Goal: Task Accomplishment & Management: Manage account settings

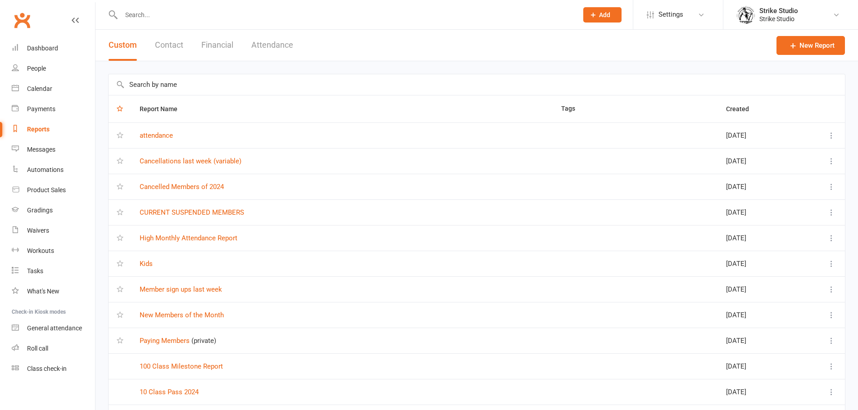
select select "100"
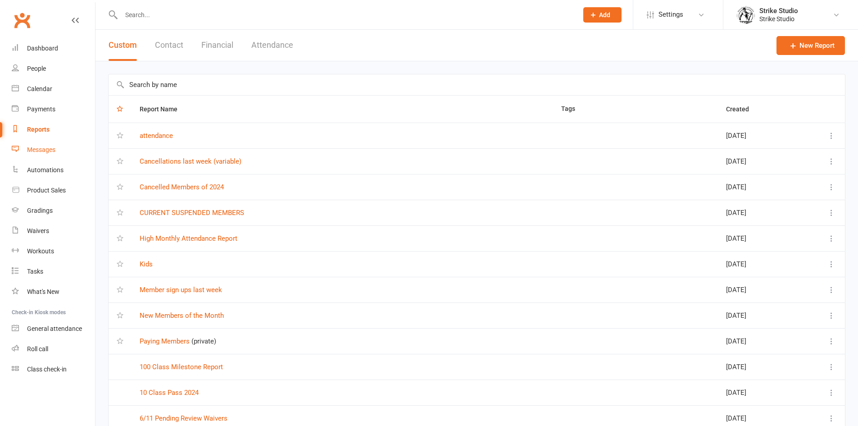
click at [36, 147] on div "Messages" at bounding box center [41, 149] width 28 height 7
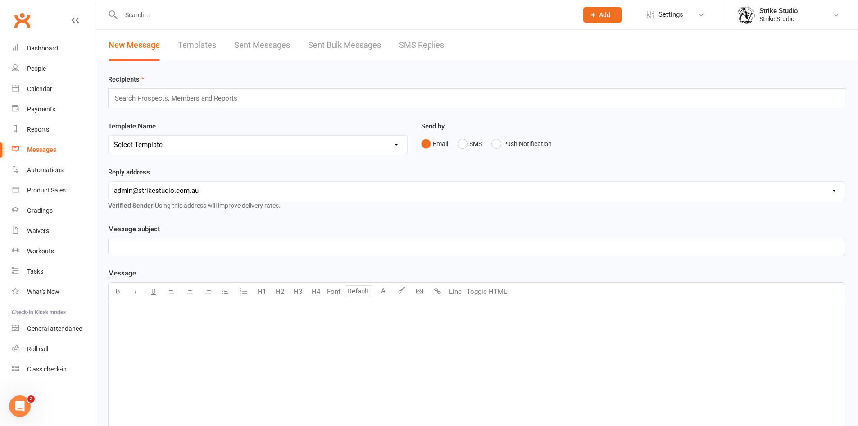
click at [196, 43] on link "Templates" at bounding box center [197, 45] width 38 height 31
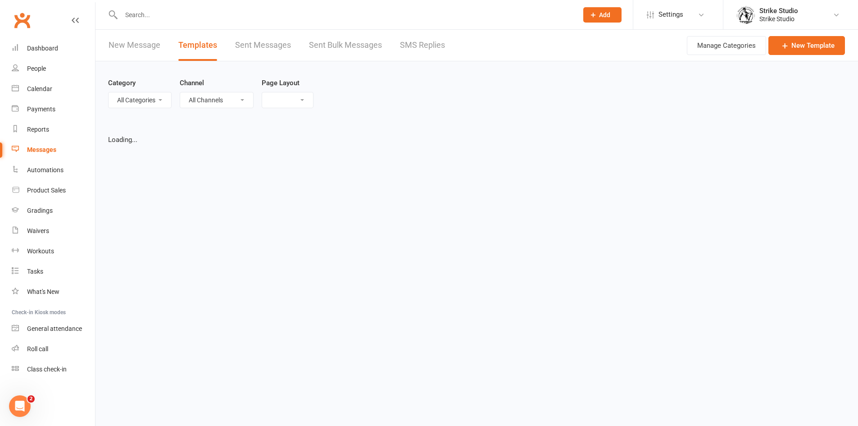
select select "list"
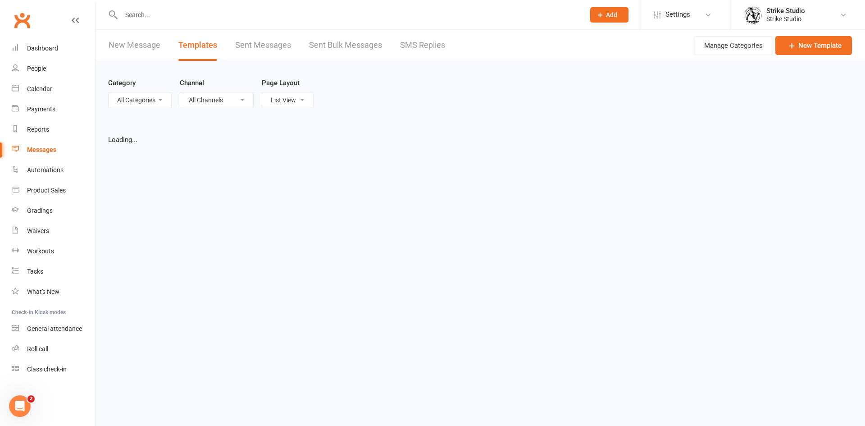
select select "100"
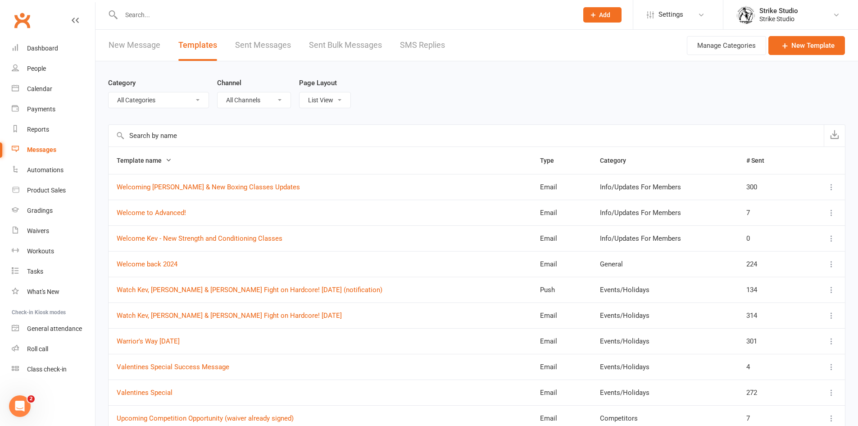
click at [253, 138] on input "text" at bounding box center [466, 136] width 715 height 22
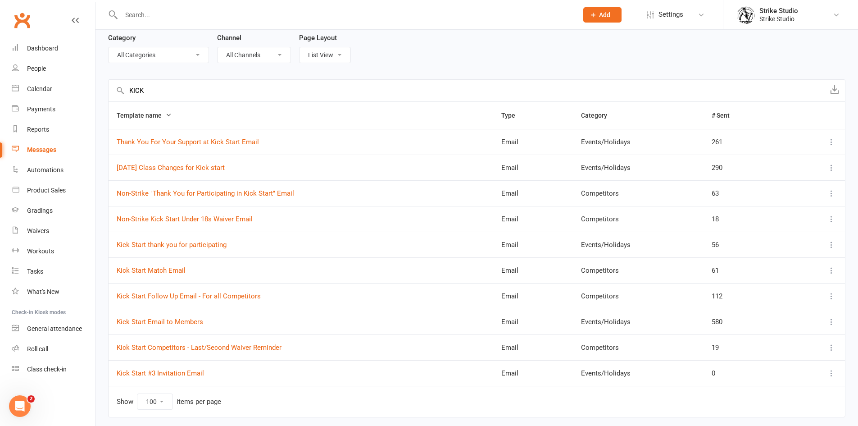
scroll to position [75, 0]
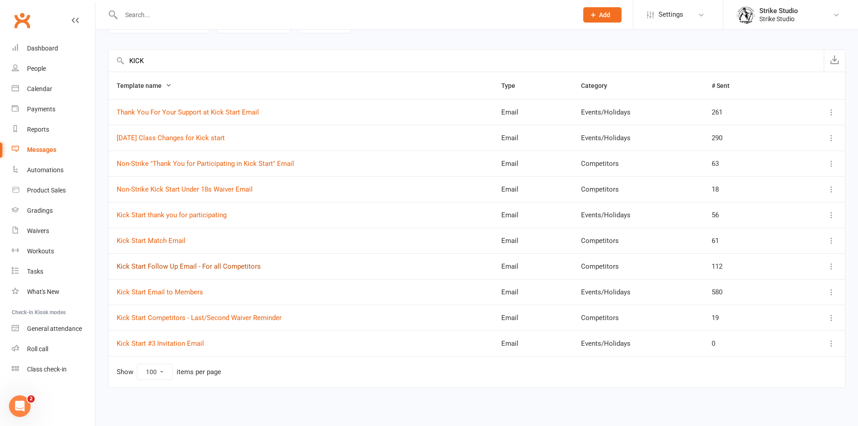
type input "KICK"
click at [182, 266] on link "Kick Start Follow Up Email - For all Competitors" at bounding box center [189, 266] width 144 height 8
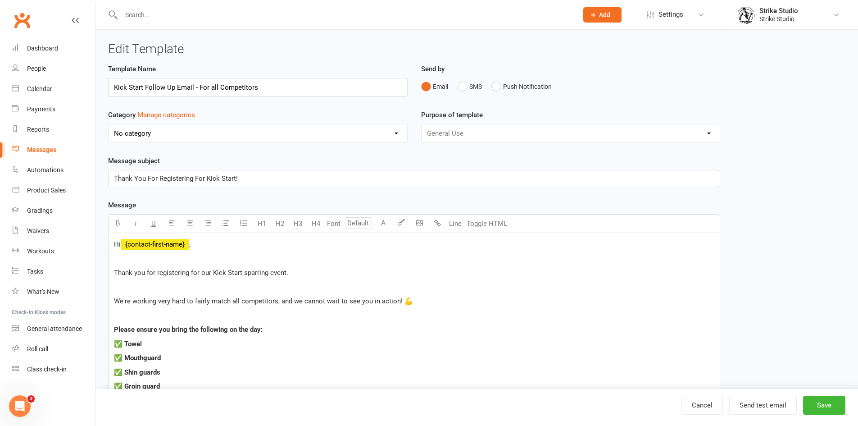
select select "11994"
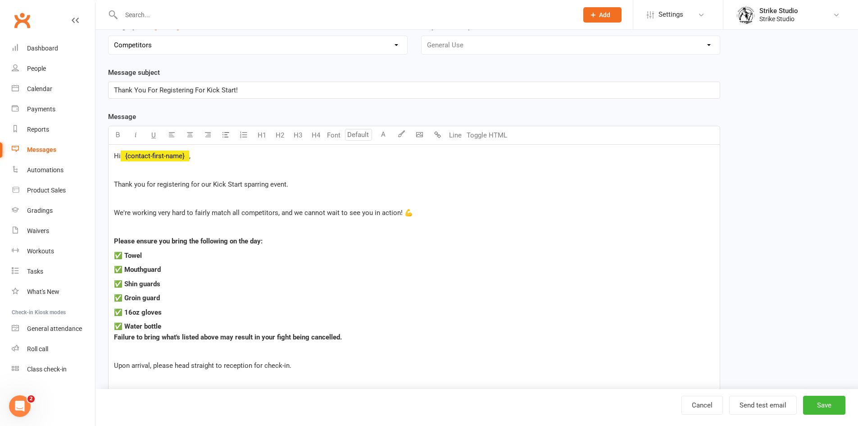
scroll to position [90, 0]
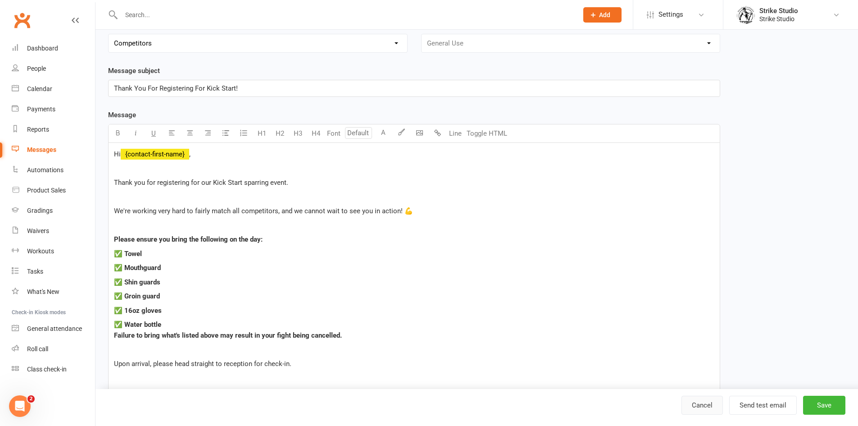
click at [697, 410] on link "Cancel" at bounding box center [702, 405] width 41 height 19
select select "100"
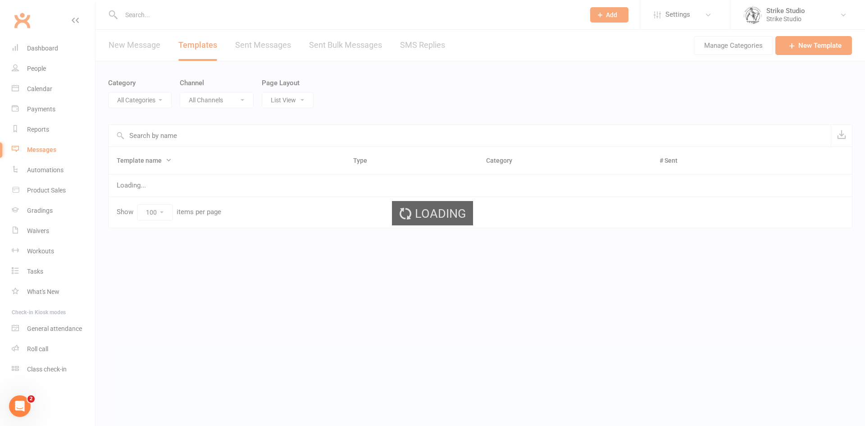
click at [155, 135] on div "Loading" at bounding box center [432, 213] width 865 height 426
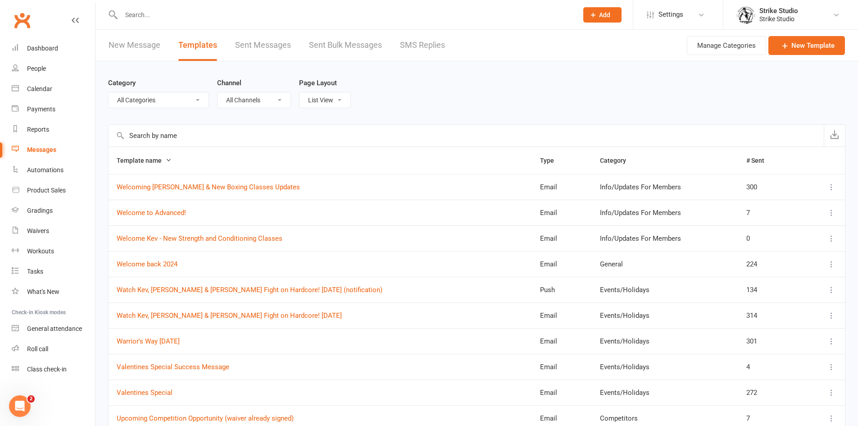
click at [191, 135] on input "text" at bounding box center [466, 136] width 715 height 22
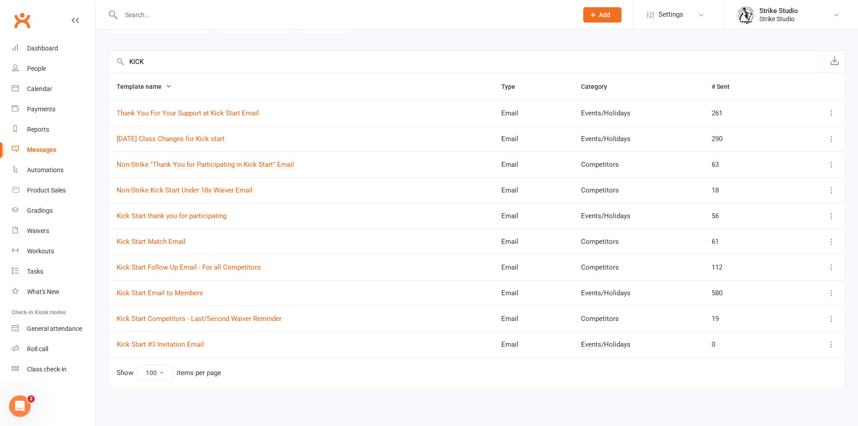
scroll to position [75, 0]
type input "KICK"
click at [174, 344] on link "Kick Start #3 Invitation Email" at bounding box center [160, 343] width 87 height 8
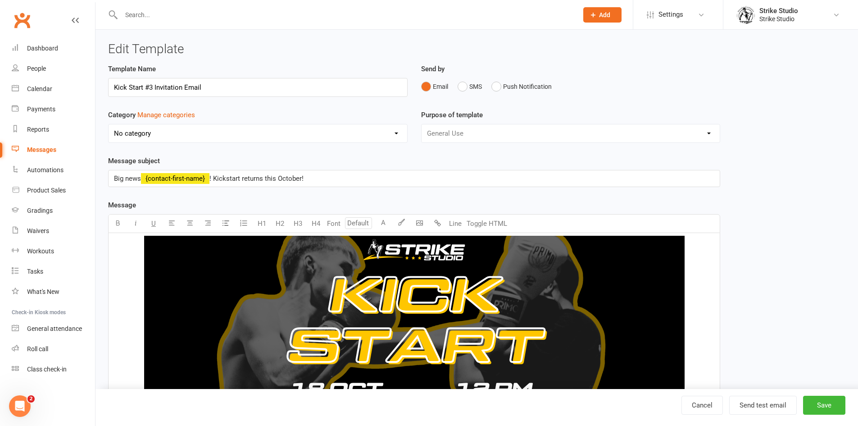
select select "11933"
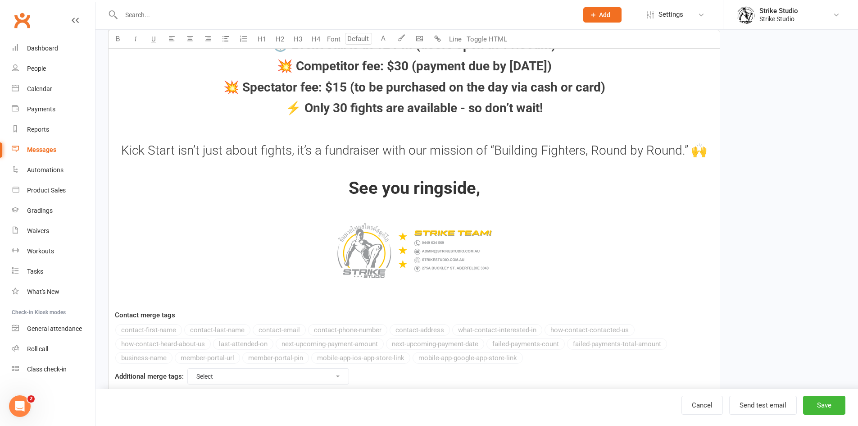
scroll to position [825, 0]
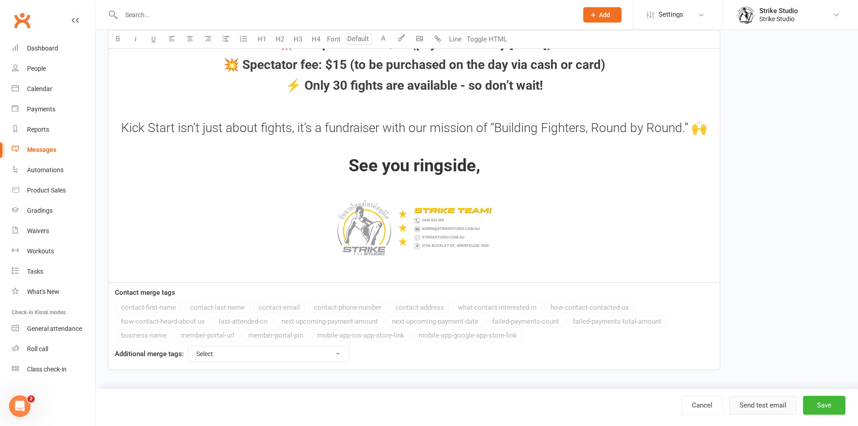
click at [784, 404] on button "Send test email" at bounding box center [763, 405] width 68 height 19
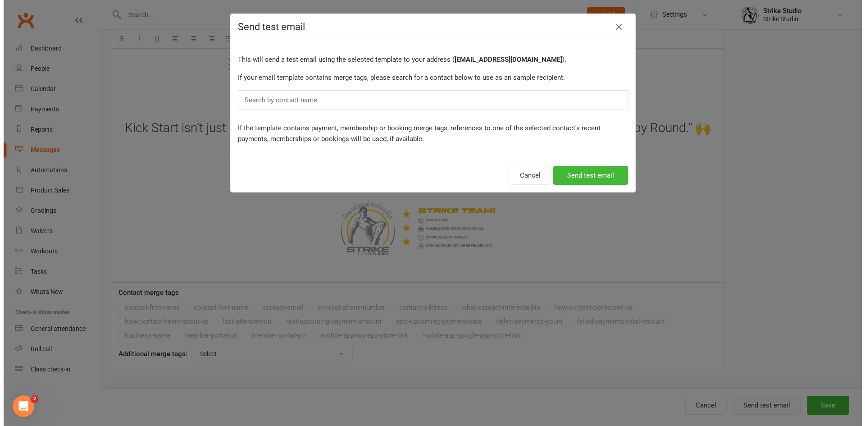
scroll to position [826, 0]
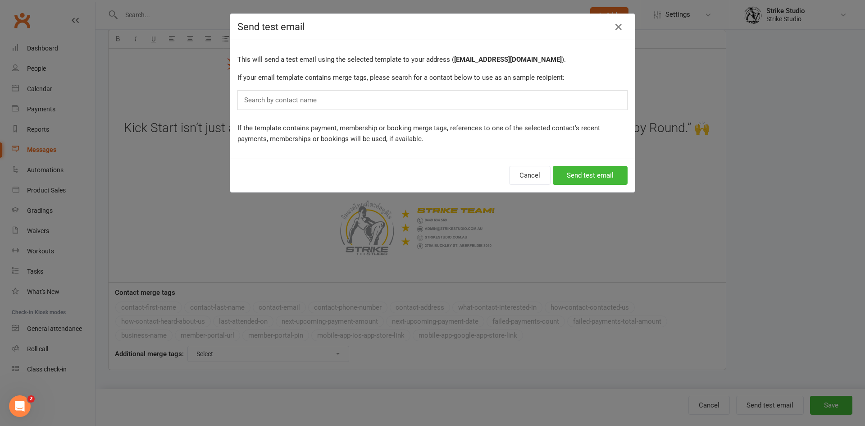
drag, startPoint x: 474, startPoint y: 96, endPoint x: 480, endPoint y: 95, distance: 6.4
click at [475, 96] on div "Search by contact name" at bounding box center [432, 100] width 390 height 20
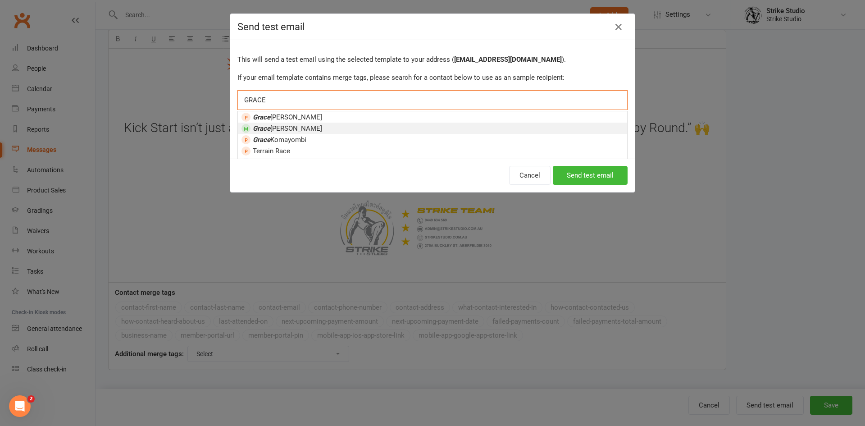
type input "GRACE"
click at [308, 123] on li "[PERSON_NAME]" at bounding box center [432, 128] width 389 height 11
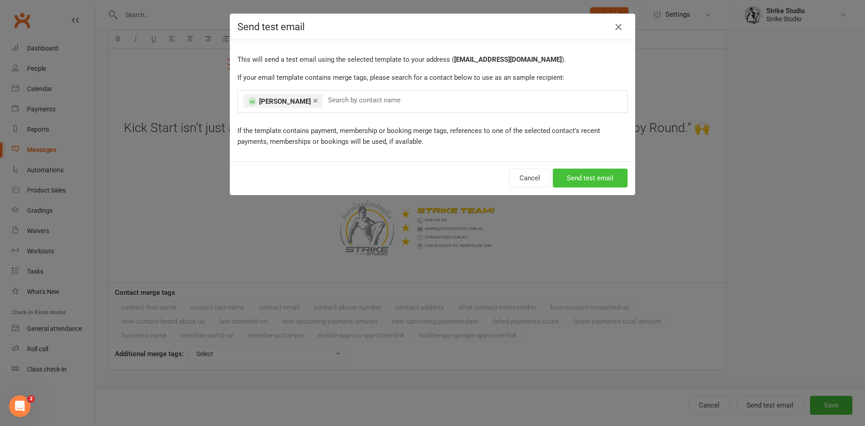
click at [569, 175] on button "Send test email" at bounding box center [590, 178] width 75 height 19
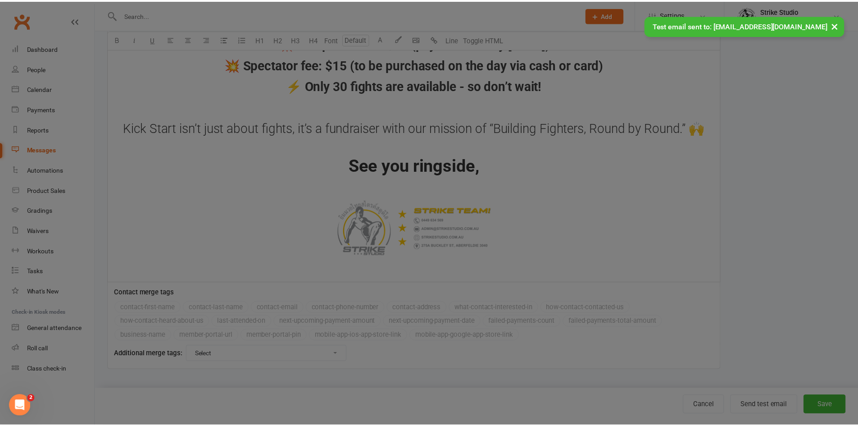
scroll to position [825, 0]
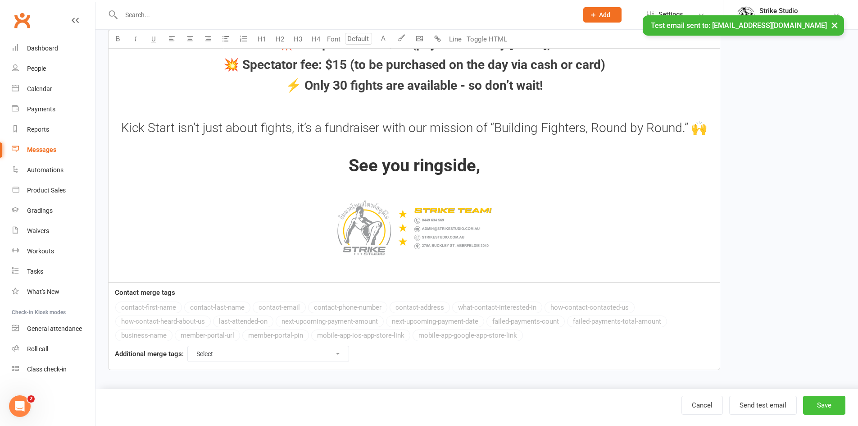
click at [824, 406] on button "Save" at bounding box center [824, 405] width 42 height 19
select select "100"
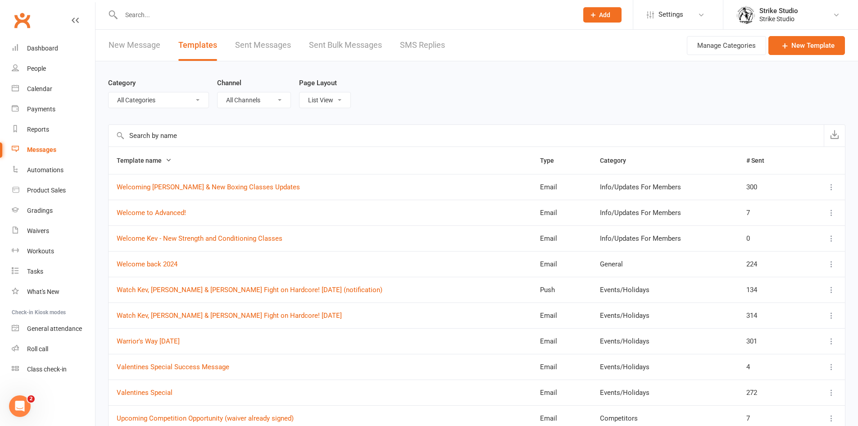
click at [200, 13] on input "text" at bounding box center [344, 15] width 453 height 13
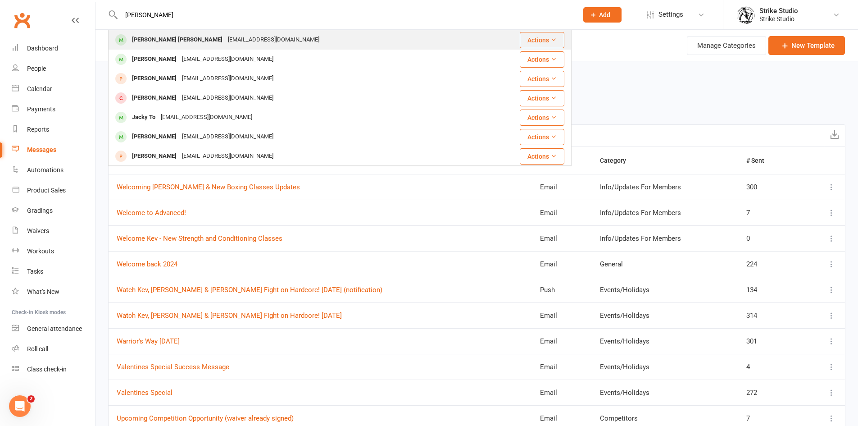
type input "[PERSON_NAME]"
click at [225, 43] on div "[EMAIL_ADDRESS][DOMAIN_NAME]" at bounding box center [273, 39] width 97 height 13
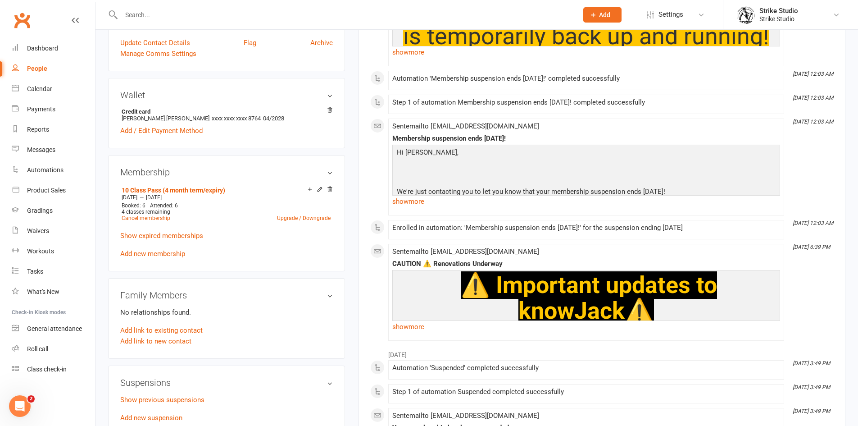
scroll to position [360, 0]
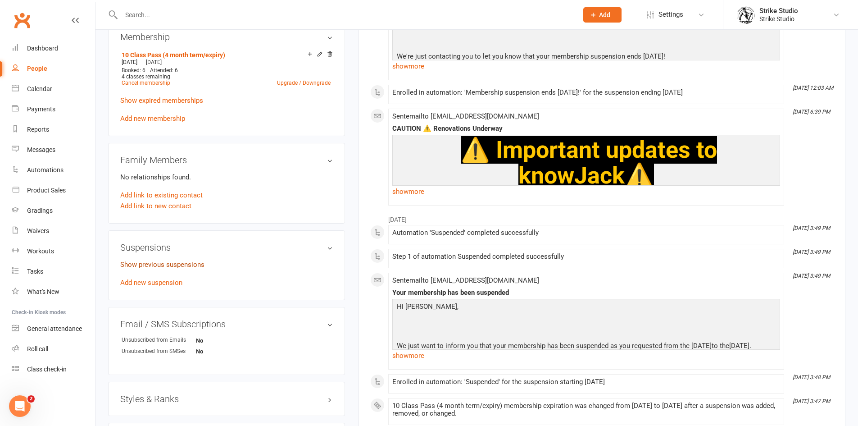
click at [195, 264] on link "Show previous suspensions" at bounding box center [162, 264] width 84 height 8
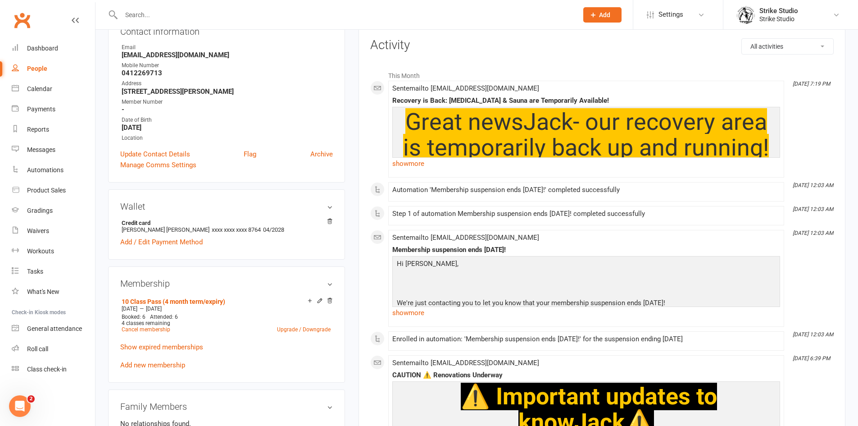
scroll to position [180, 0]
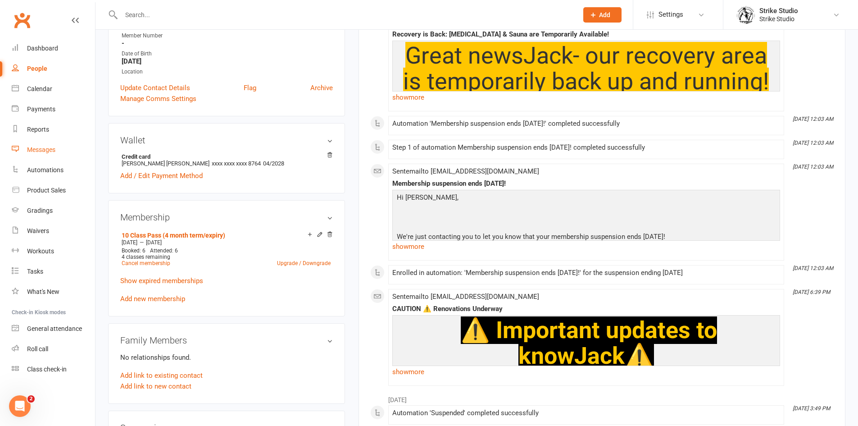
click at [36, 153] on div "Messages" at bounding box center [41, 149] width 28 height 7
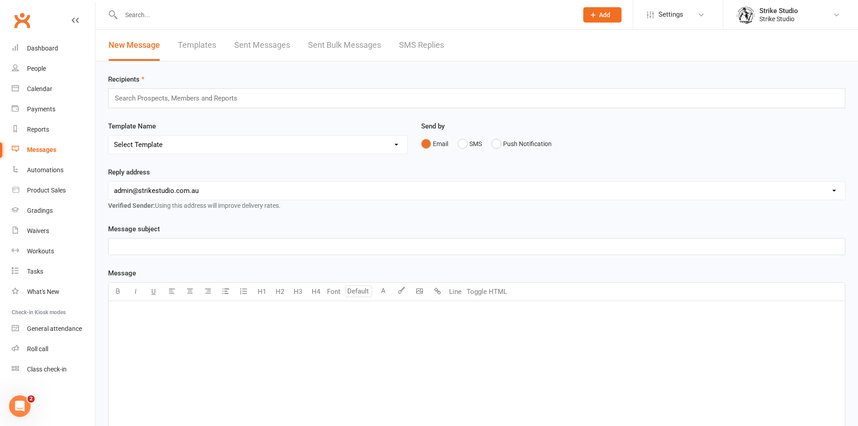
click at [191, 50] on link "Templates" at bounding box center [197, 45] width 38 height 31
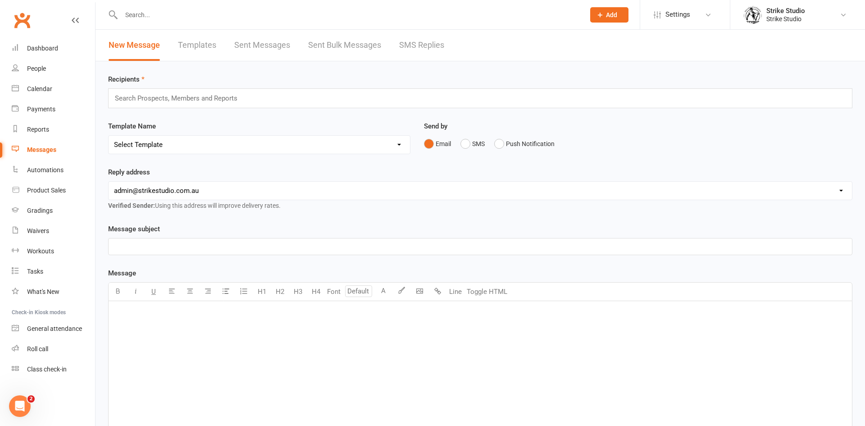
select select "100"
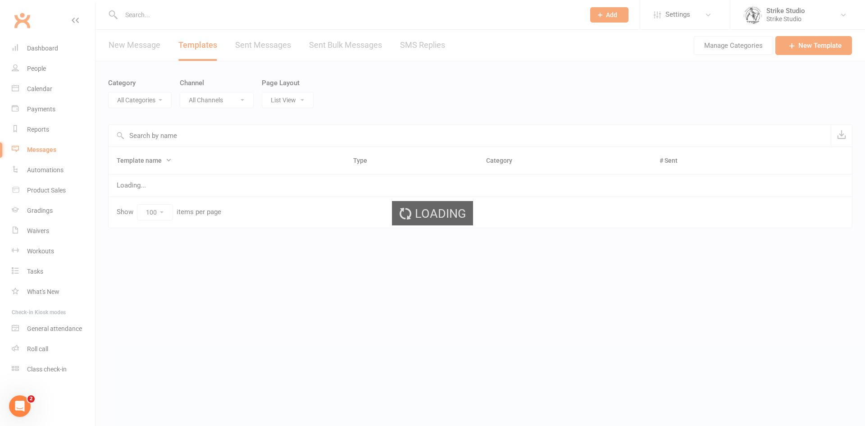
click at [164, 136] on ui-view "Prospect Member Non-attending contact Class / event Appointment Grading event T…" at bounding box center [432, 127] width 865 height 251
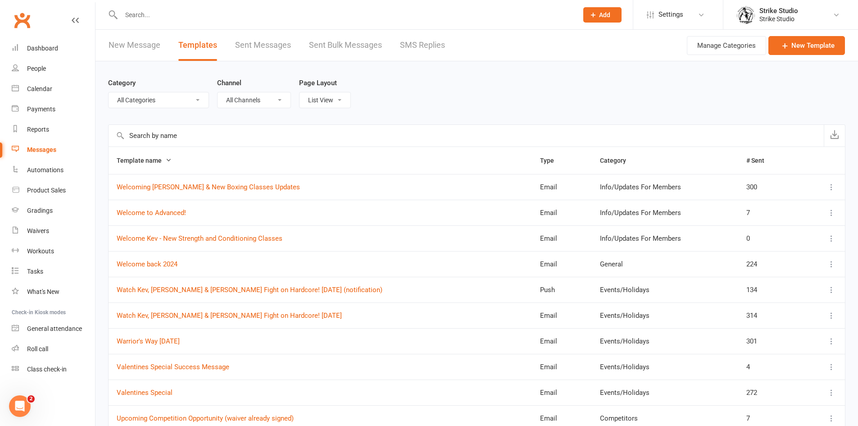
click at [164, 136] on input "text" at bounding box center [466, 136] width 715 height 22
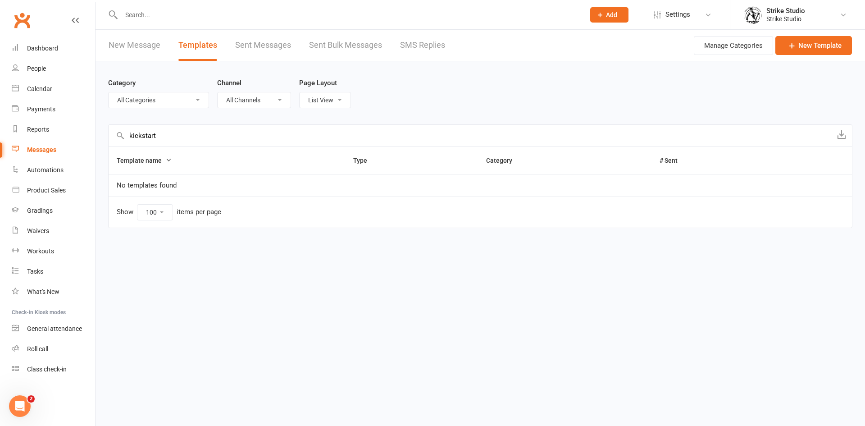
click at [180, 138] on input "kickstart" at bounding box center [470, 136] width 722 height 22
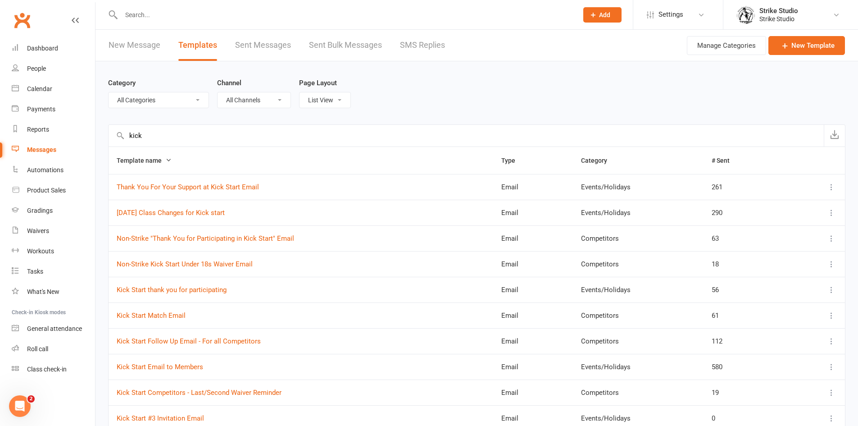
scroll to position [75, 0]
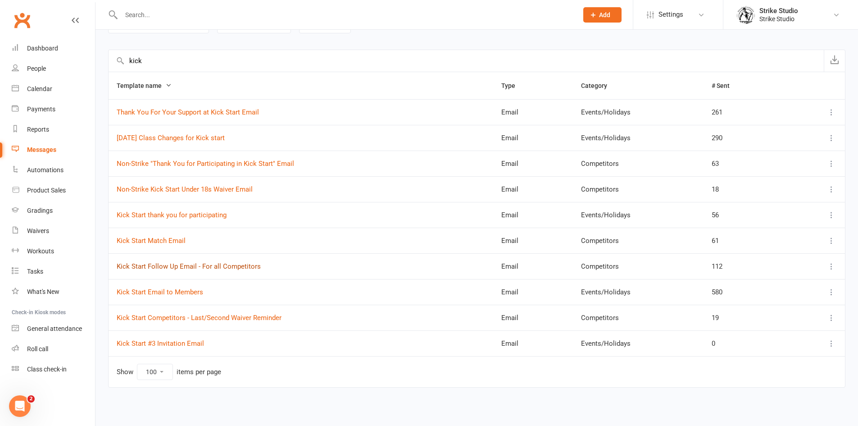
type input "kick"
click at [188, 266] on link "Kick Start Follow Up Email - For all Competitors" at bounding box center [189, 266] width 144 height 8
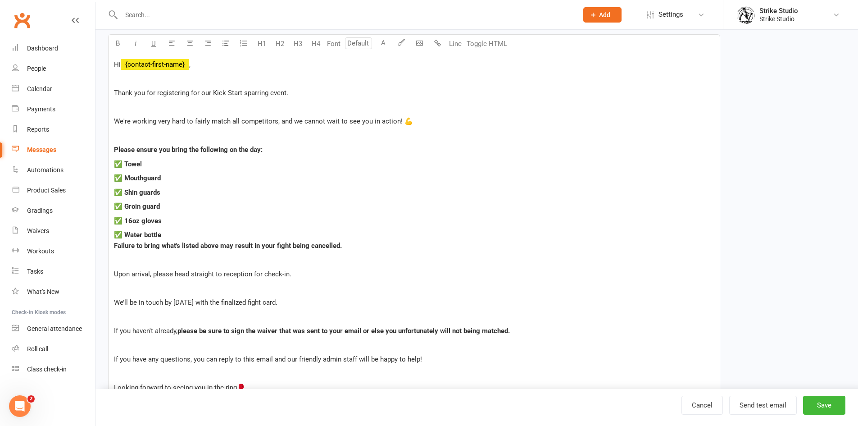
scroll to position [180, 0]
select select "11994"
drag, startPoint x: 116, startPoint y: 273, endPoint x: 291, endPoint y: 273, distance: 175.3
click at [291, 273] on p "Upon arrival, please head straight to reception for check-in." at bounding box center [414, 273] width 601 height 11
click at [140, 269] on span "Upon arrival, please head straight to reception for check-in." at bounding box center [203, 273] width 178 height 8
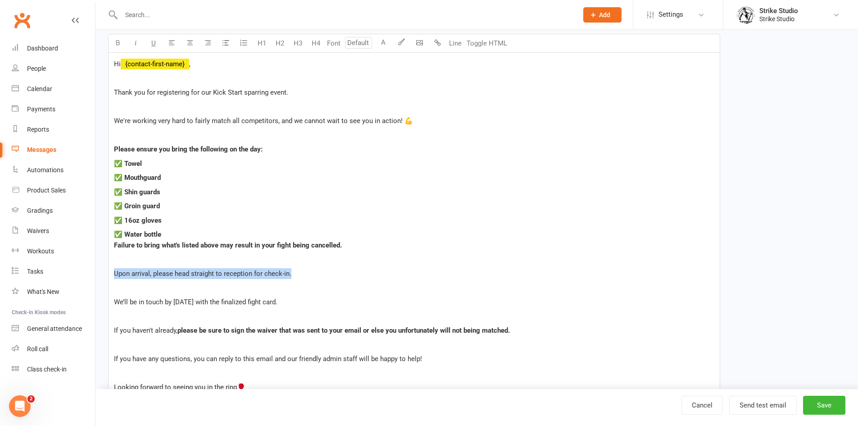
drag, startPoint x: 113, startPoint y: 274, endPoint x: 295, endPoint y: 277, distance: 182.0
click at [295, 277] on div "Hi ﻿ {contact-first-name} , Thank you for registering for our Kick Start sparri…" at bounding box center [414, 326] width 611 height 546
copy span "Upon arrival, please head straight to reception for check-in."
